Goal: Transaction & Acquisition: Purchase product/service

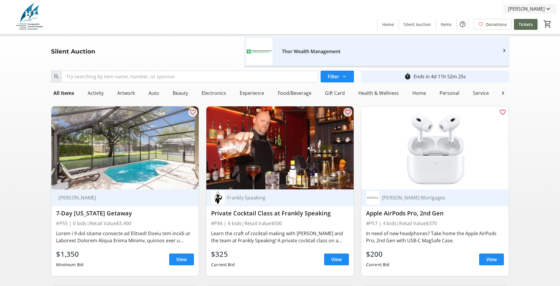
click at [548, 9] on mat-icon at bounding box center [548, 8] width 7 height 7
click at [539, 37] on span "My Bidding History" at bounding box center [531, 37] width 42 height 7
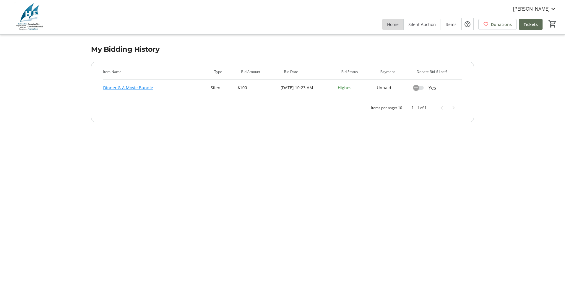
click at [396, 22] on span "Home" at bounding box center [393, 24] width 12 height 6
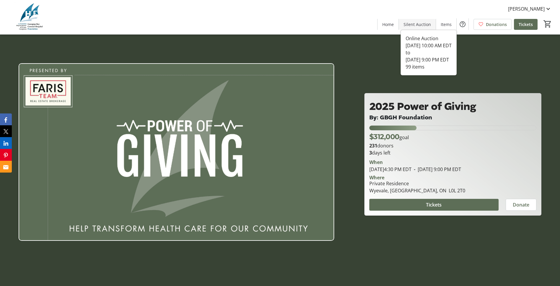
click at [426, 23] on span "Silent Auction" at bounding box center [417, 24] width 27 height 6
